Goal: Information Seeking & Learning: Learn about a topic

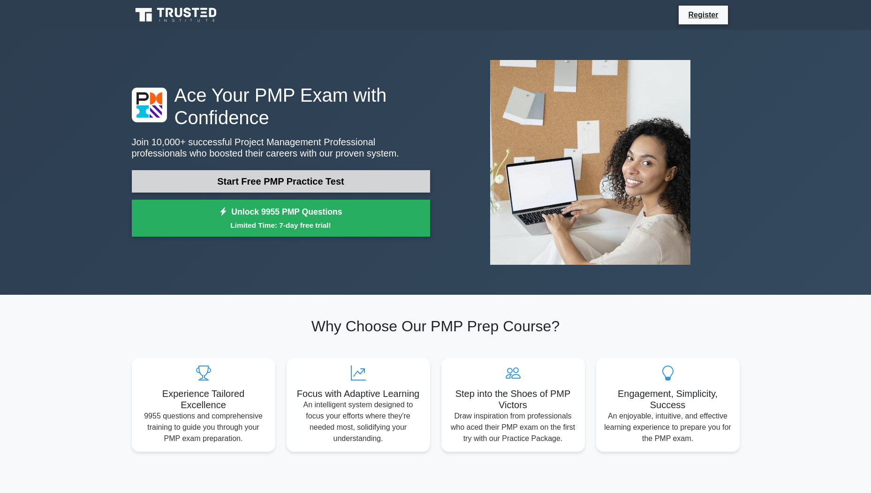
click at [263, 181] on link "Start Free PMP Practice Test" at bounding box center [281, 181] width 298 height 23
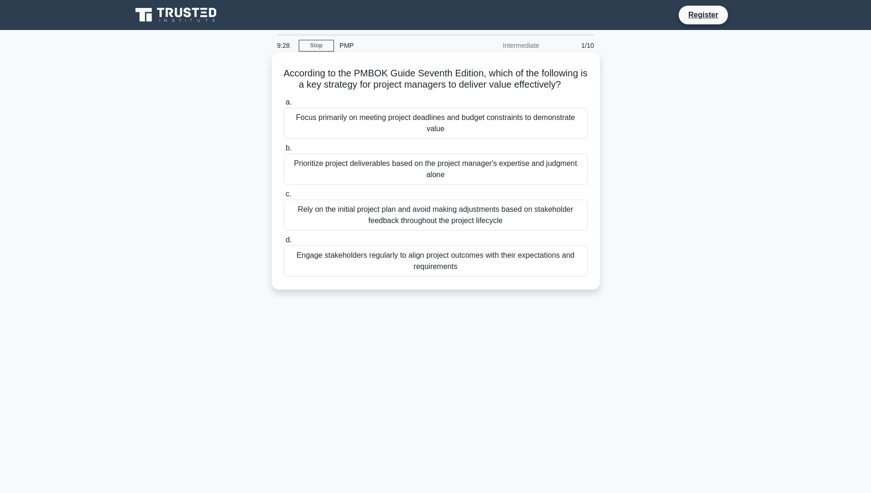
click at [381, 124] on div "Focus primarily on meeting project deadlines and budget constraints to demonstr…" at bounding box center [436, 123] width 304 height 31
click at [284, 106] on input "a. Focus primarily on meeting project deadlines and budget constraints to demon…" at bounding box center [284, 102] width 0 height 6
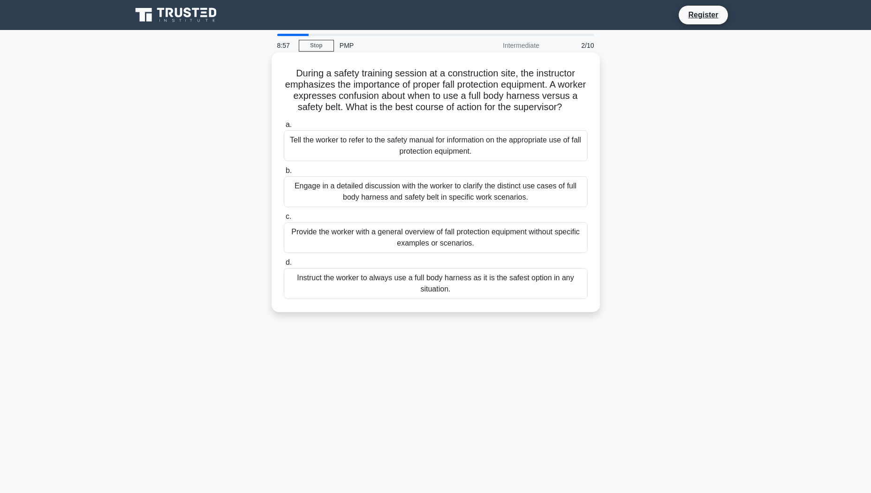
click at [448, 205] on div "Engage in a detailed discussion with the worker to clarify the distinct use cas…" at bounding box center [436, 191] width 304 height 31
click at [284, 174] on input "b. Engage in a detailed discussion with the worker to clarify the distinct use …" at bounding box center [284, 171] width 0 height 6
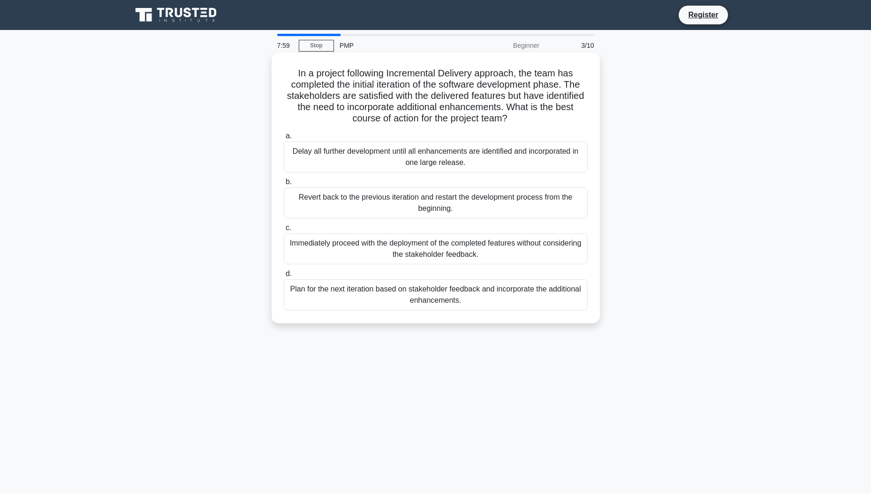
click at [440, 302] on div "Plan for the next iteration based on stakeholder feedback and incorporate the a…" at bounding box center [436, 295] width 304 height 31
click at [284, 277] on input "d. Plan for the next iteration based on stakeholder feedback and incorporate th…" at bounding box center [284, 274] width 0 height 6
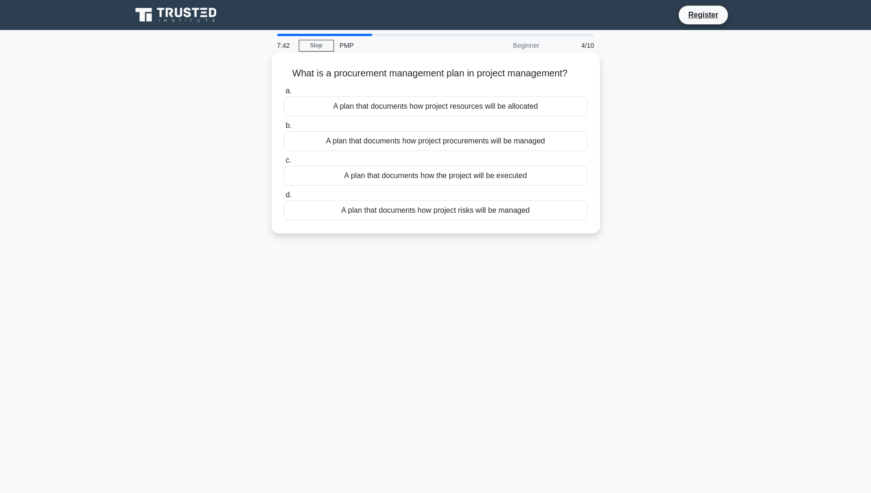
click at [440, 144] on div "A plan that documents how project procurements will be managed" at bounding box center [436, 141] width 304 height 20
click at [284, 129] on input "b. A plan that documents how project procurements will be managed" at bounding box center [284, 126] width 0 height 6
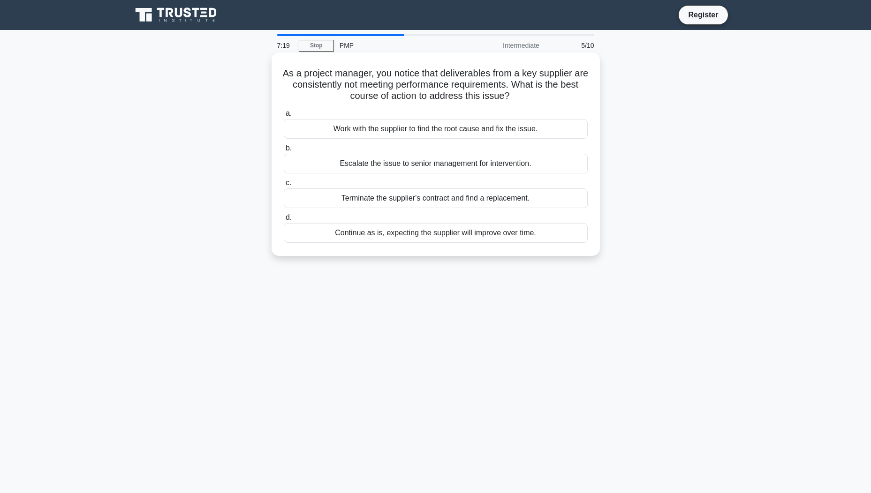
click at [512, 132] on div "Work with the supplier to find the root cause and fix the issue." at bounding box center [436, 129] width 304 height 20
click at [284, 117] on input "a. Work with the supplier to find the root cause and fix the issue." at bounding box center [284, 114] width 0 height 6
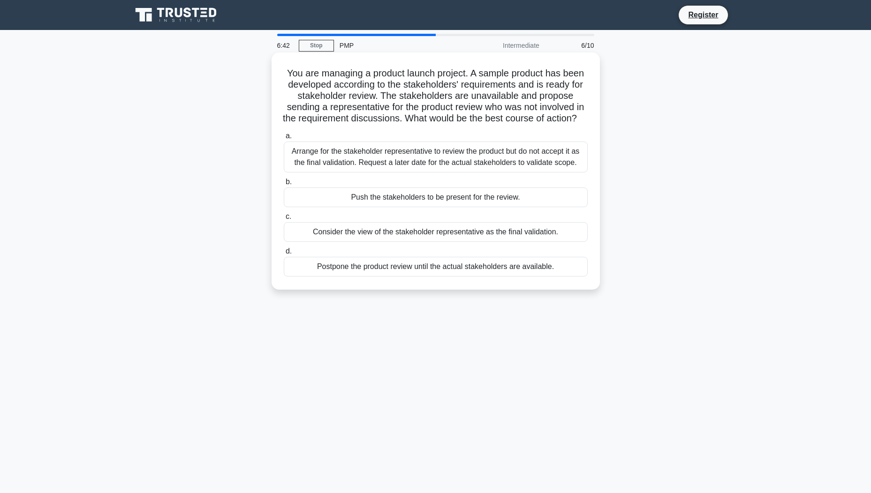
click at [366, 172] on div "Arrange for the stakeholder representative to review the product but do not acc…" at bounding box center [436, 157] width 304 height 31
click at [284, 139] on input "a. Arrange for the stakeholder representative to review the product but do not …" at bounding box center [284, 136] width 0 height 6
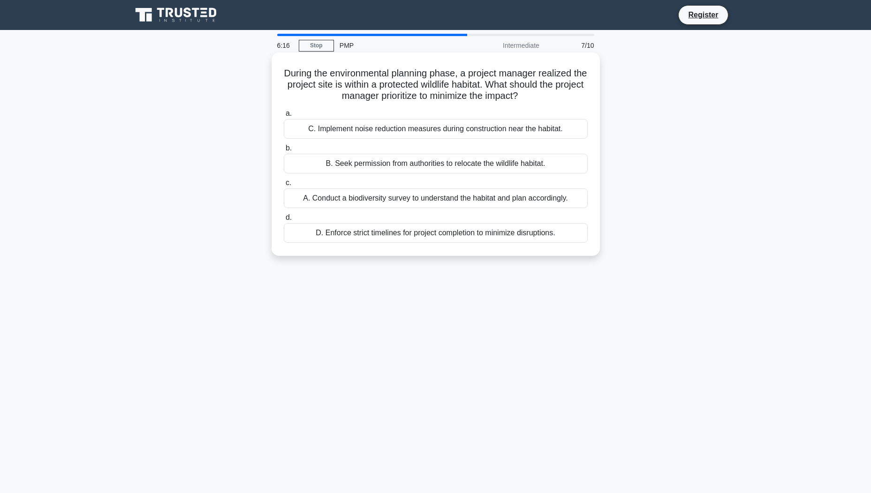
click at [358, 199] on div "A. Conduct a biodiversity survey to understand the habitat and plan accordingly." at bounding box center [436, 199] width 304 height 20
click at [284, 186] on input "c. A. Conduct a biodiversity survey to understand the habitat and plan accordin…" at bounding box center [284, 183] width 0 height 6
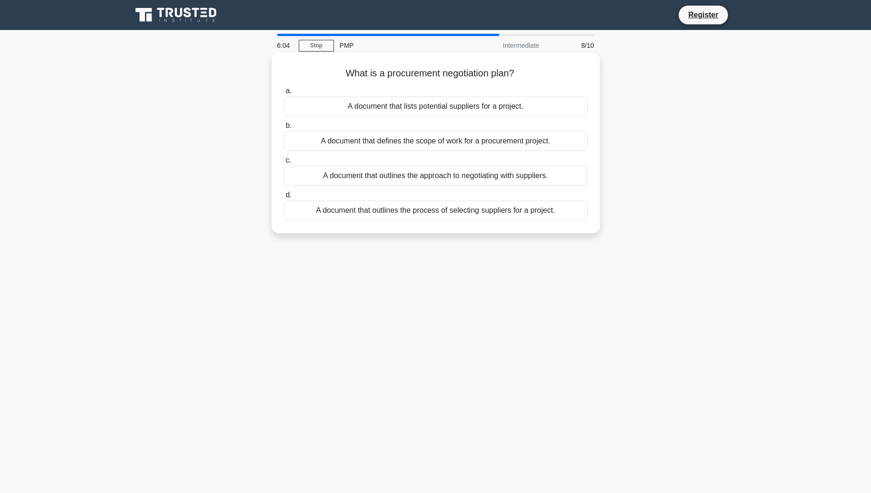
click at [454, 176] on div "A document that outlines the approach to negotiating with suppliers." at bounding box center [436, 176] width 304 height 20
click at [284, 164] on input "c. A document that outlines the approach to negotiating with suppliers." at bounding box center [284, 161] width 0 height 6
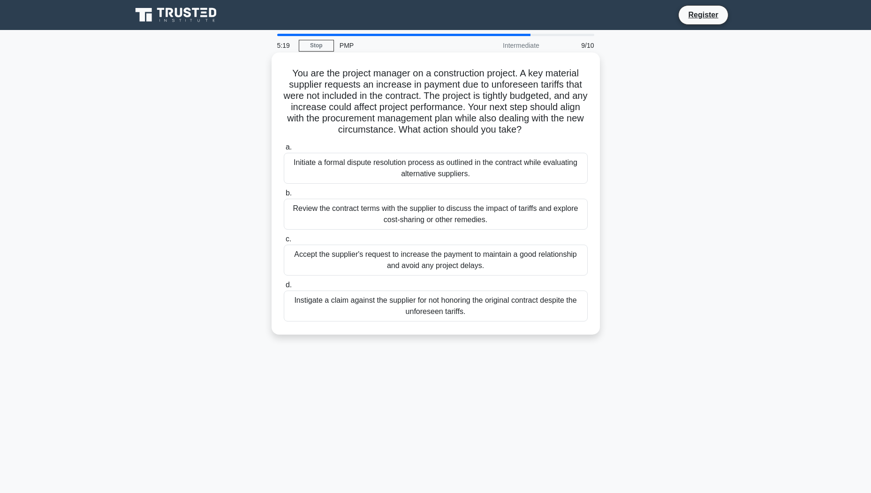
click at [416, 170] on div "Initiate a formal dispute resolution process as outlined in the contract while …" at bounding box center [436, 168] width 304 height 31
click at [284, 151] on input "a. Initiate a formal dispute resolution process as outlined in the contract whi…" at bounding box center [284, 147] width 0 height 6
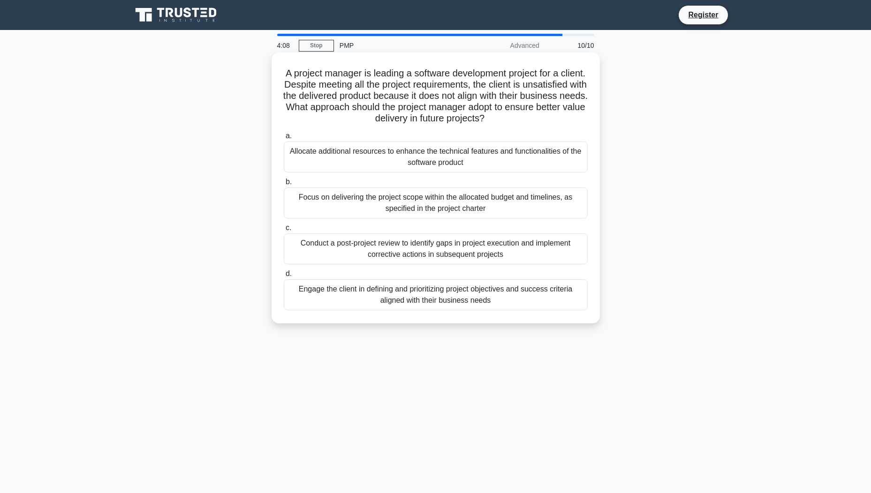
click at [390, 293] on div "Engage the client in defining and prioritizing project objectives and success c…" at bounding box center [436, 295] width 304 height 31
click at [284, 277] on input "d. Engage the client in defining and prioritizing project objectives and succes…" at bounding box center [284, 274] width 0 height 6
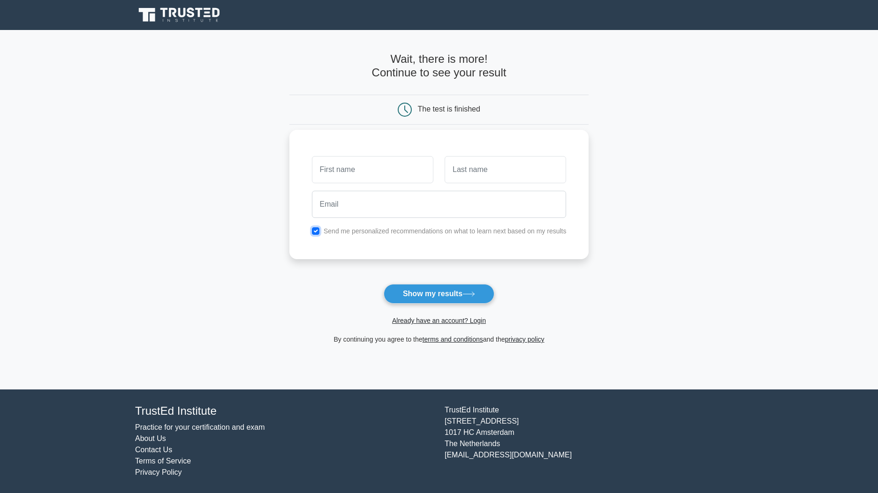
click at [318, 232] on input "checkbox" at bounding box center [316, 231] width 8 height 8
checkbox input "false"
click at [420, 295] on button "Show my results" at bounding box center [439, 294] width 111 height 20
click at [354, 166] on input "text" at bounding box center [372, 169] width 121 height 27
type input "Albertas"
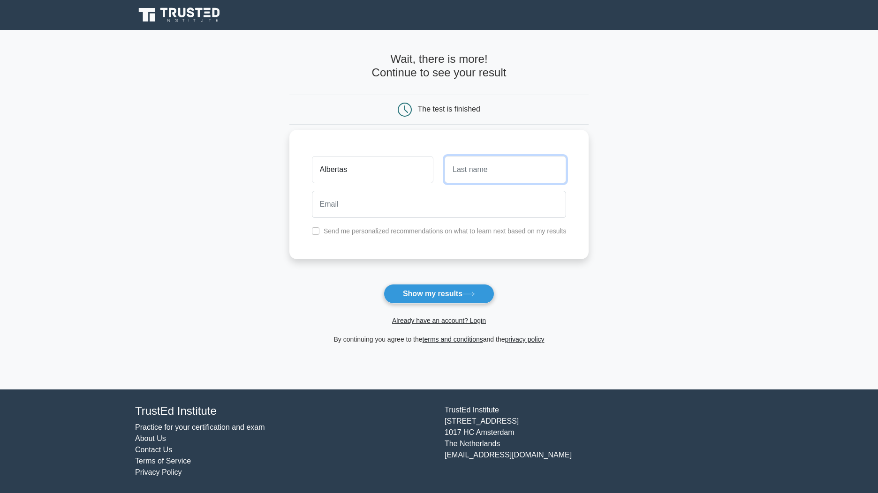
click at [486, 166] on input "text" at bounding box center [505, 169] width 121 height 27
type input "Satrebla"
click at [439, 296] on button "Show my results" at bounding box center [439, 294] width 111 height 20
click at [339, 206] on input "email" at bounding box center [439, 204] width 255 height 27
click at [384, 284] on button "Show my results" at bounding box center [439, 294] width 111 height 20
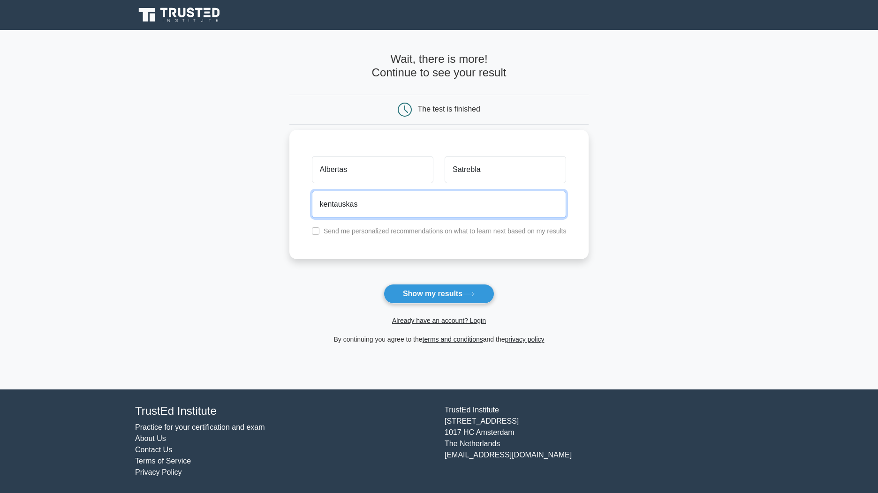
type input "kentauskas1@gmail.com"
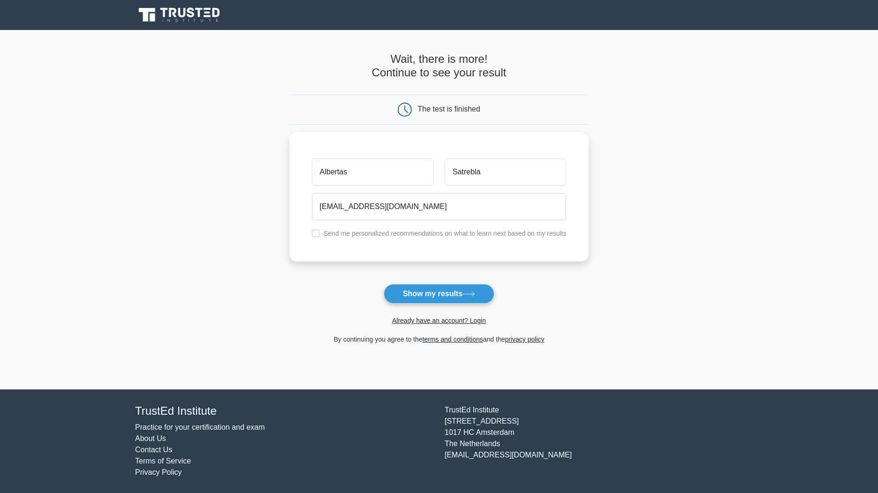
click at [445, 291] on button "Show my results" at bounding box center [439, 294] width 111 height 20
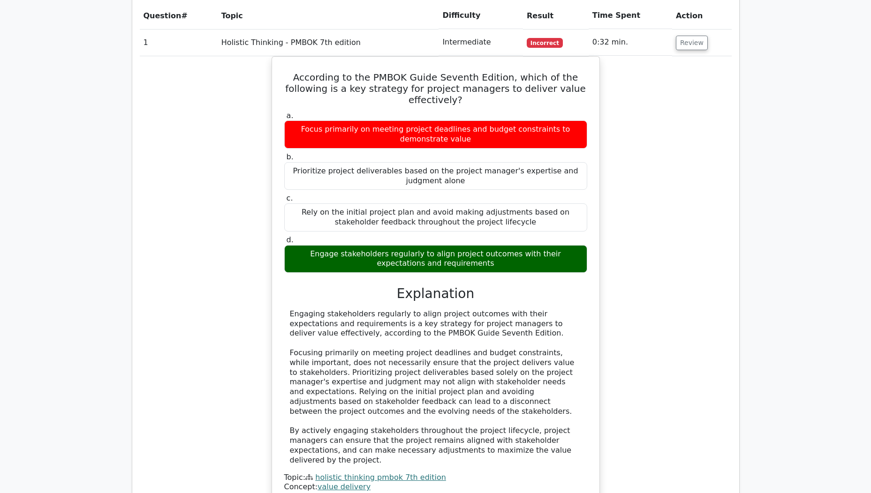
scroll to position [891, 0]
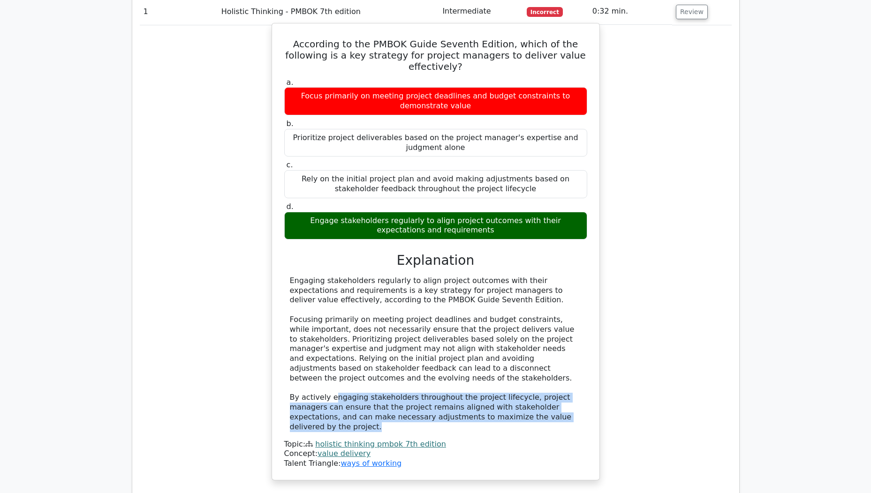
drag, startPoint x: 341, startPoint y: 335, endPoint x: 553, endPoint y: 349, distance: 212.9
click at [553, 349] on div "Engaging stakeholders regularly to align project outcomes with their expectatio…" at bounding box center [436, 354] width 292 height 156
drag, startPoint x: 553, startPoint y: 349, endPoint x: 291, endPoint y: 329, distance: 263.4
click at [291, 329] on div "Engaging stakeholders regularly to align project outcomes with their expectatio…" at bounding box center [436, 354] width 292 height 156
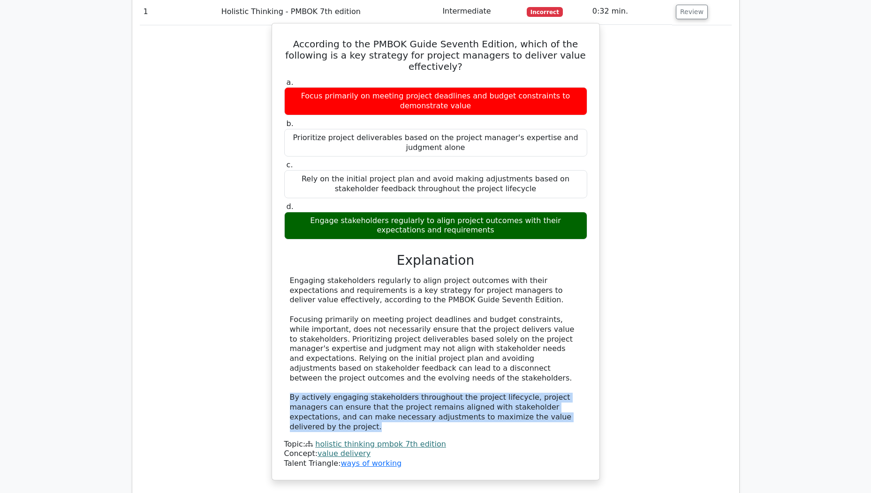
click at [291, 329] on div "Engaging stakeholders regularly to align project outcomes with their expectatio…" at bounding box center [436, 354] width 292 height 156
drag, startPoint x: 291, startPoint y: 329, endPoint x: 542, endPoint y: 350, distance: 252.3
click at [542, 350] on div "Engaging stakeholders regularly to align project outcomes with their expectatio…" at bounding box center [436, 354] width 292 height 156
drag, startPoint x: 542, startPoint y: 350, endPoint x: 311, endPoint y: 325, distance: 232.1
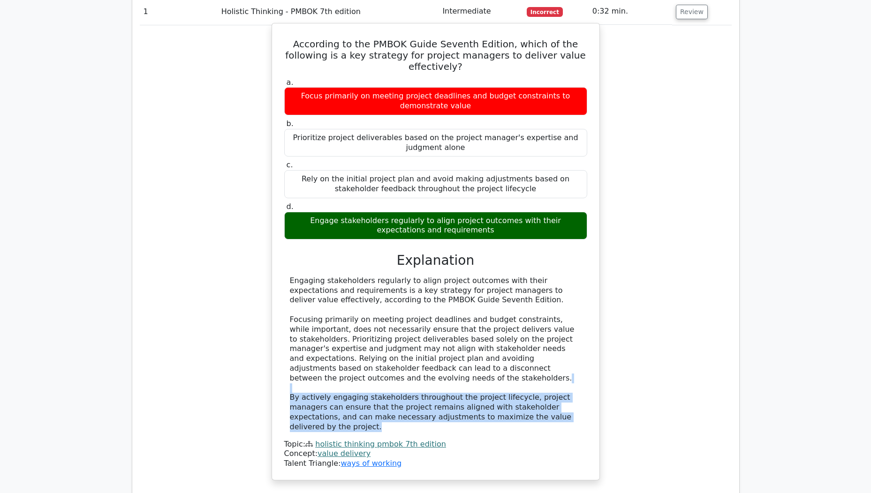
click at [311, 325] on div "Engaging stakeholders regularly to align project outcomes with their expectatio…" at bounding box center [436, 354] width 292 height 156
drag, startPoint x: 311, startPoint y: 325, endPoint x: 539, endPoint y: 353, distance: 229.6
click at [539, 353] on div "Engaging stakeholders regularly to align project outcomes with their expectatio…" at bounding box center [436, 354] width 292 height 156
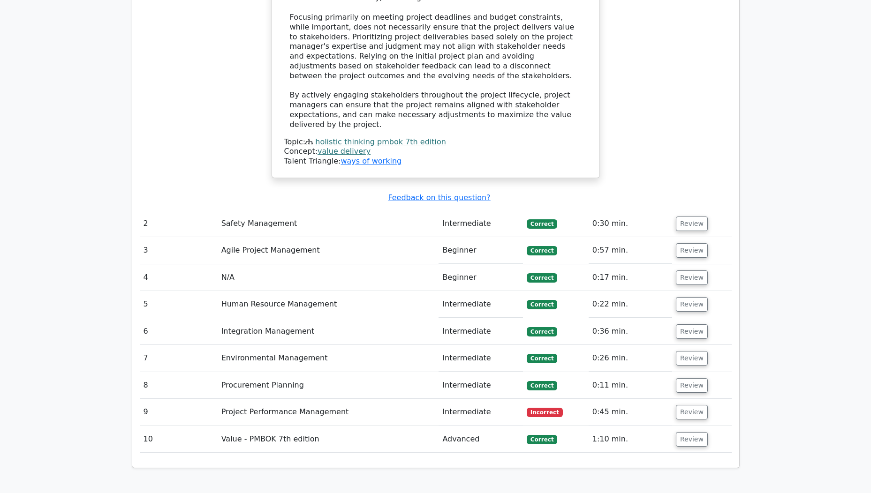
scroll to position [1179, 0]
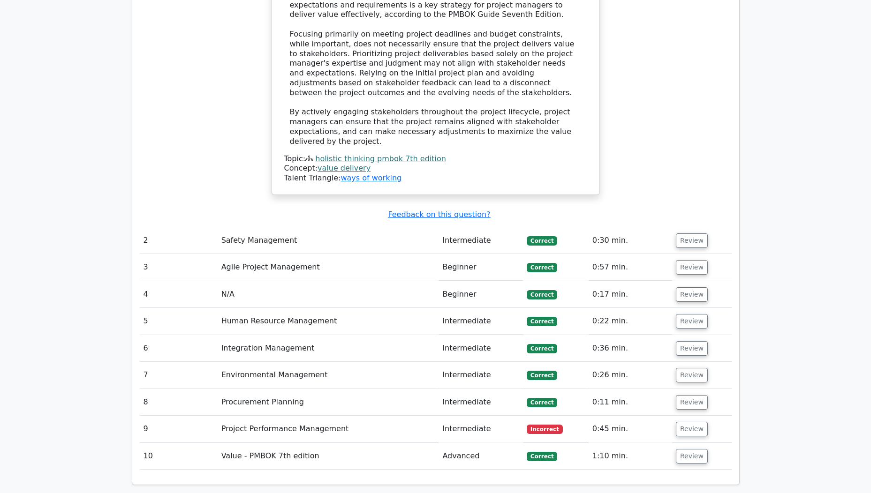
click at [274, 227] on td "Safety Management" at bounding box center [328, 240] width 221 height 27
click at [272, 227] on td "Safety Management" at bounding box center [328, 240] width 221 height 27
click at [688, 234] on button "Review" at bounding box center [692, 241] width 32 height 15
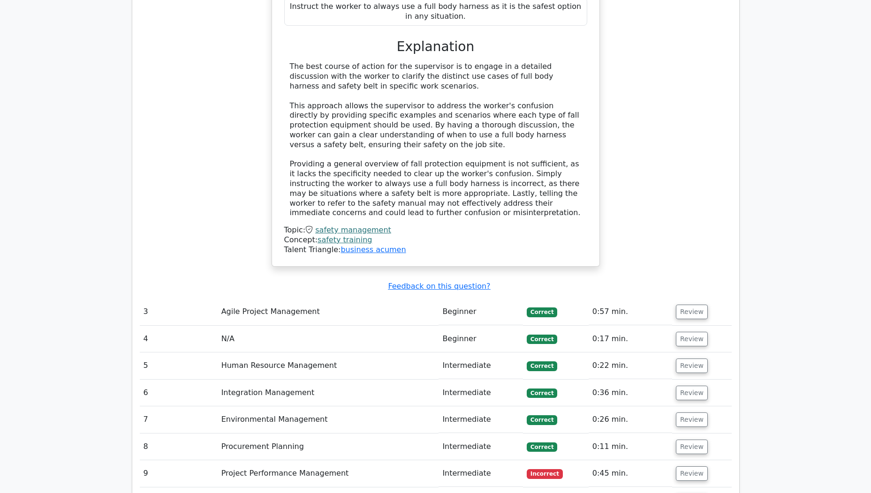
scroll to position [1648, 0]
click at [692, 304] on button "Review" at bounding box center [692, 311] width 32 height 15
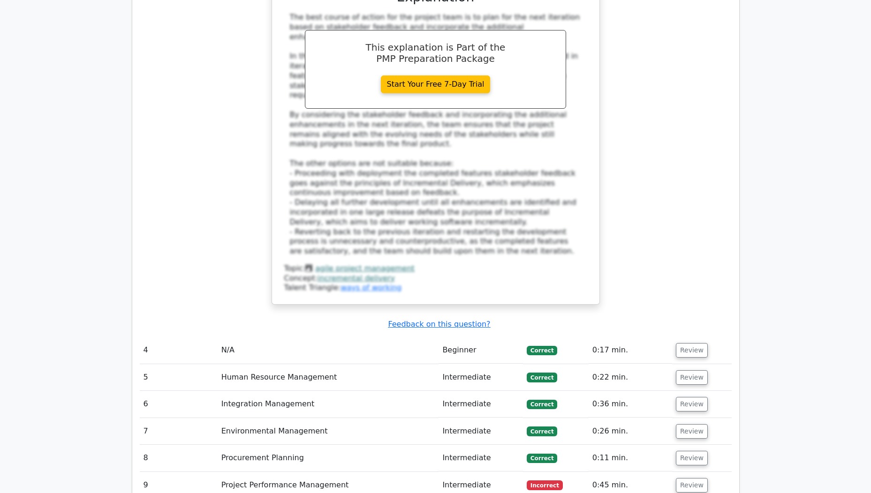
scroll to position [2305, 0]
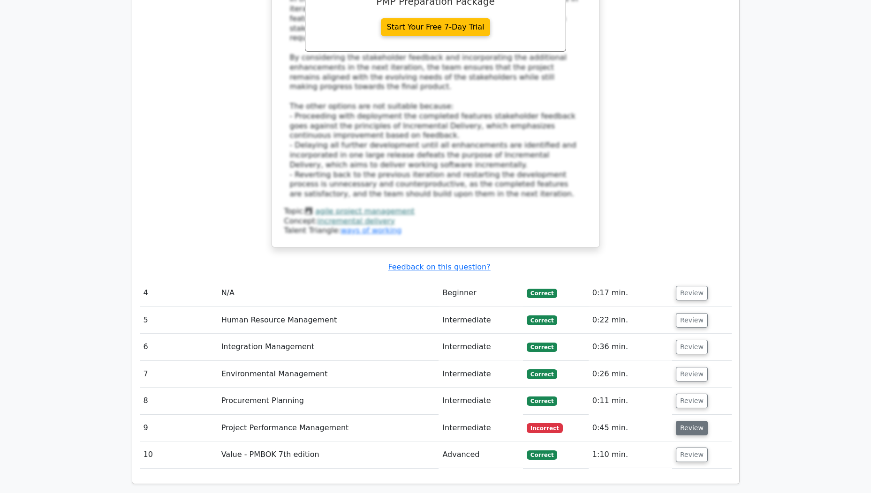
click at [692, 421] on button "Review" at bounding box center [692, 428] width 32 height 15
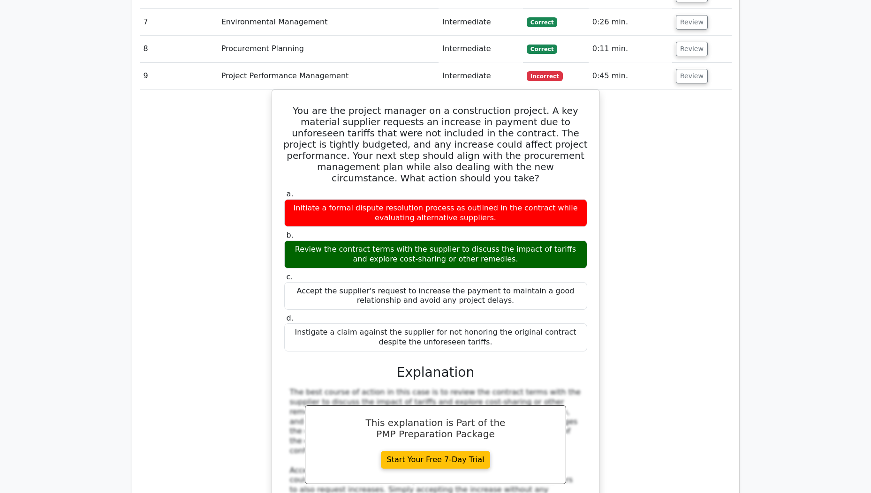
scroll to position [2283, 0]
